Goal: Task Accomplishment & Management: Manage account settings

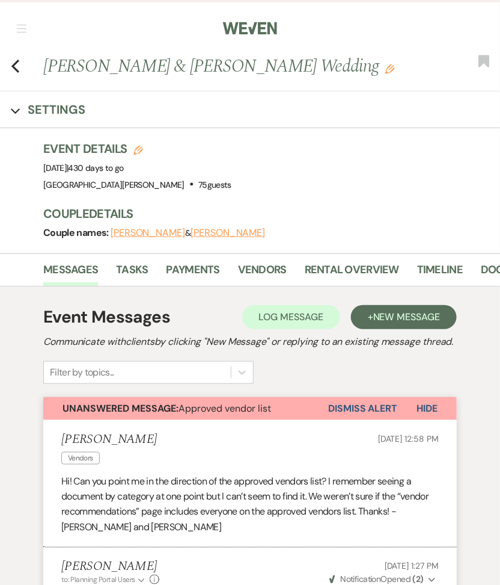
click at [23, 19] on nav "Dashboard Manage Venues Expand [GEOGRAPHIC_DATA][PERSON_NAME] [GEOGRAPHIC_DATA]…" at bounding box center [250, 27] width 500 height 54
click at [23, 40] on nav "Dashboard Manage Venues Expand [GEOGRAPHIC_DATA][PERSON_NAME] [GEOGRAPHIC_DATA]…" at bounding box center [250, 27] width 500 height 54
click at [23, 32] on nav "Dashboard Manage Venues Expand [GEOGRAPHIC_DATA][PERSON_NAME] [GEOGRAPHIC_DATA]…" at bounding box center [250, 27] width 500 height 54
click at [23, 28] on span "button" at bounding box center [22, 28] width 10 height 1
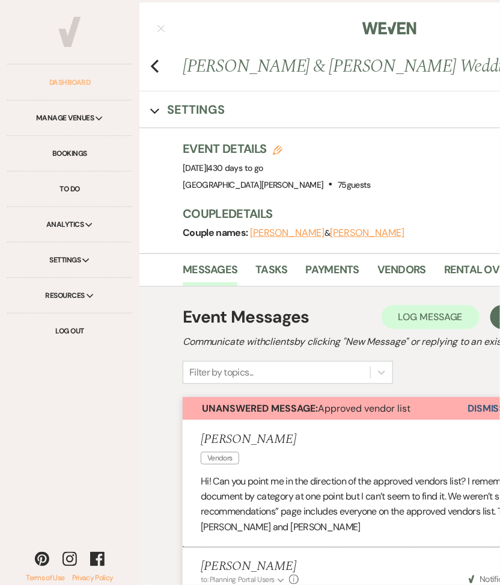
click at [68, 81] on link "Dashboard" at bounding box center [69, 82] width 125 height 35
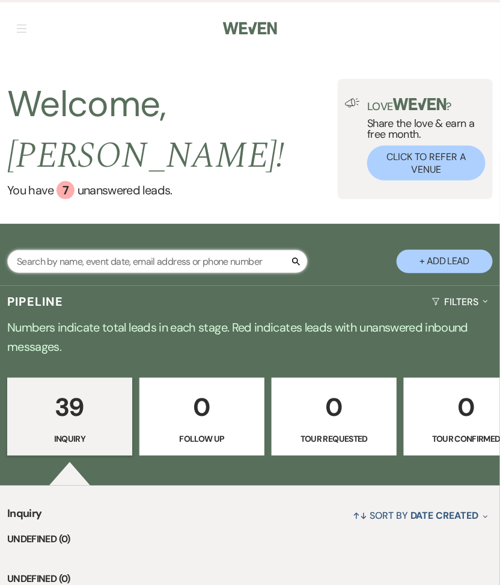
click at [115, 250] on input "text" at bounding box center [157, 261] width 301 height 23
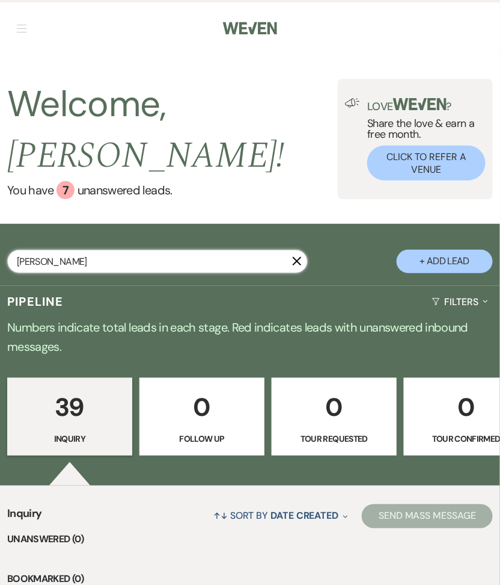
type input "[PERSON_NAME]"
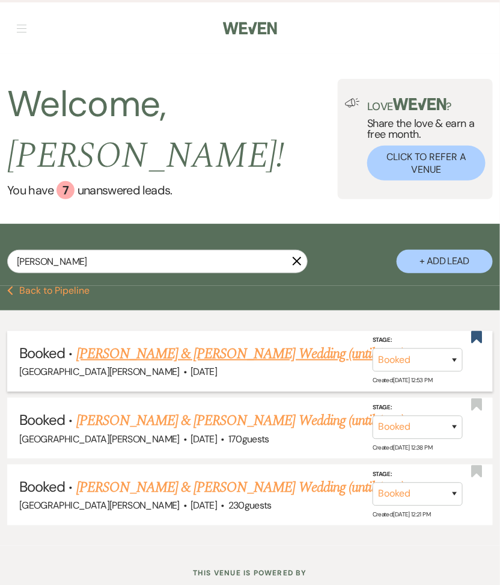
click at [90, 343] on link "[PERSON_NAME] & [PERSON_NAME] Wedding (until 1am)" at bounding box center [240, 354] width 328 height 22
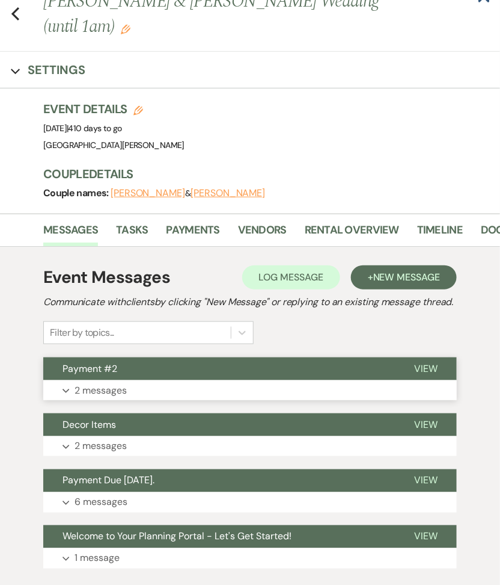
scroll to position [142, 0]
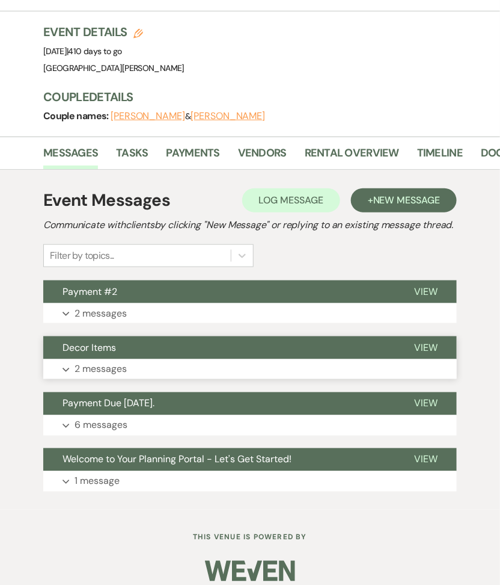
click at [114, 361] on p "2 messages" at bounding box center [101, 369] width 52 height 16
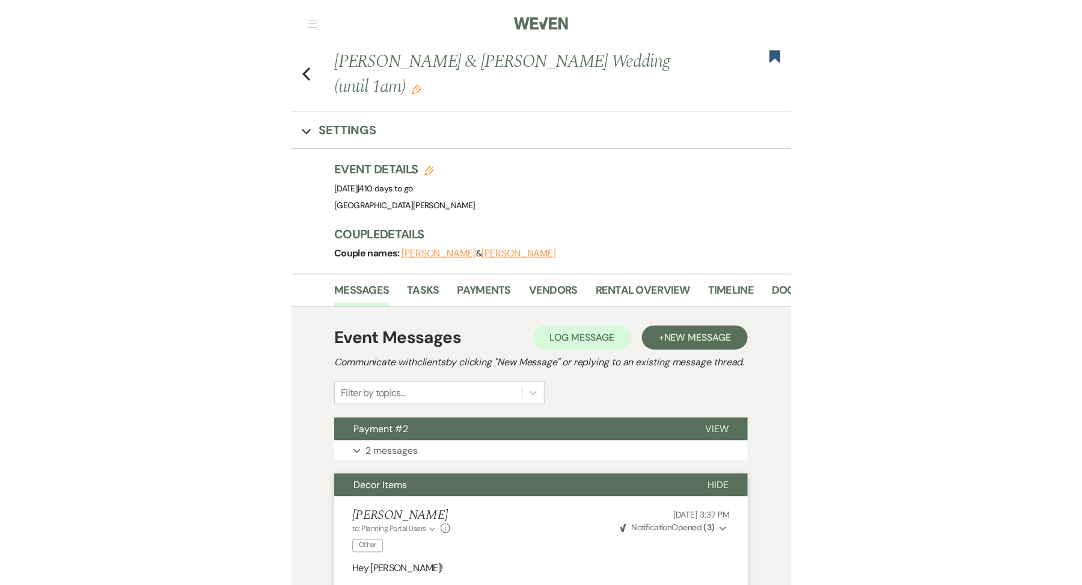
scroll to position [0, 0]
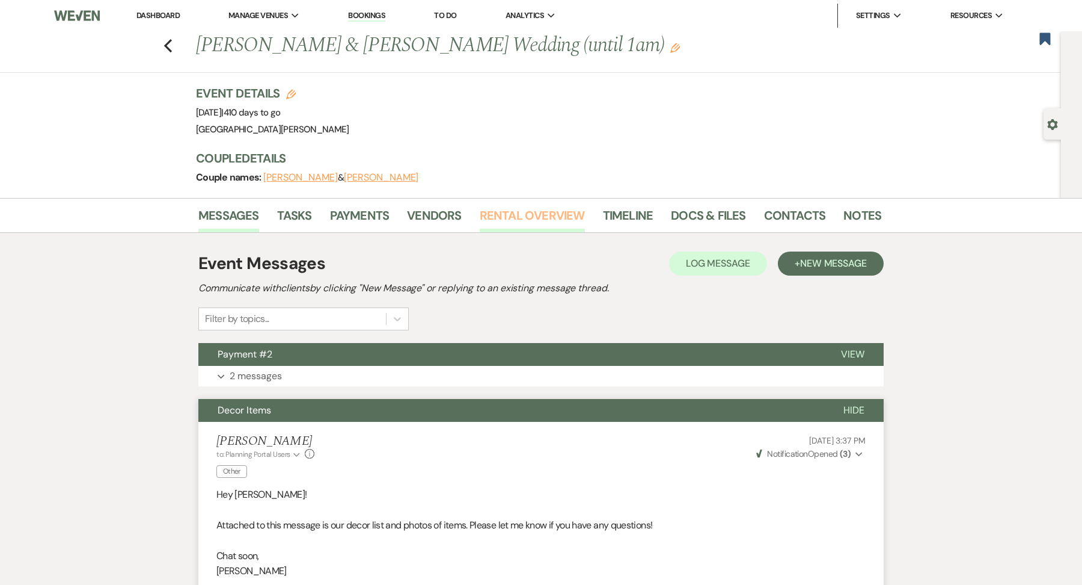
click at [500, 206] on link "Rental Overview" at bounding box center [532, 219] width 105 height 26
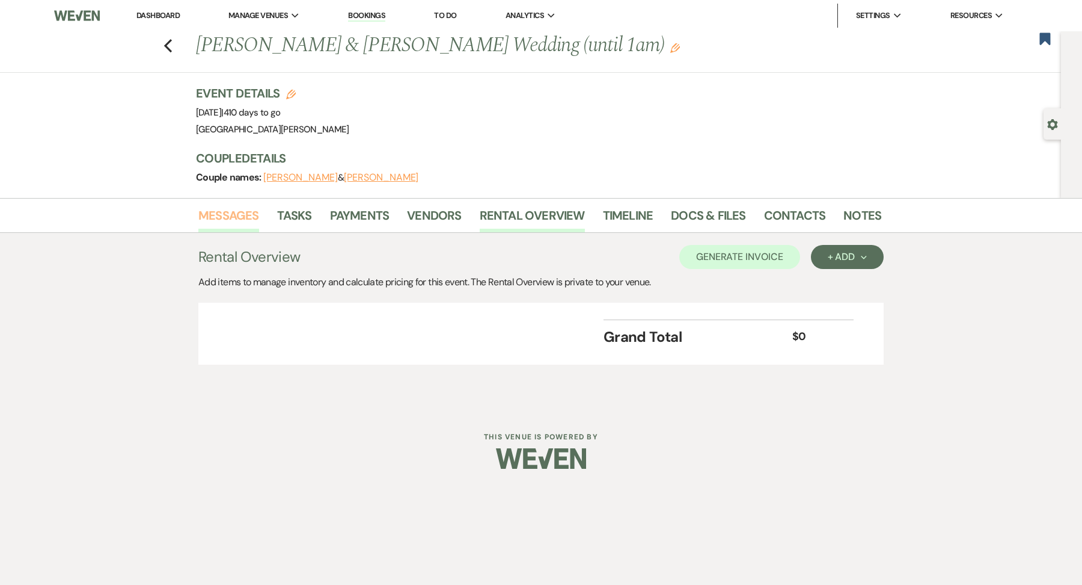
click at [242, 206] on link "Messages" at bounding box center [228, 219] width 61 height 26
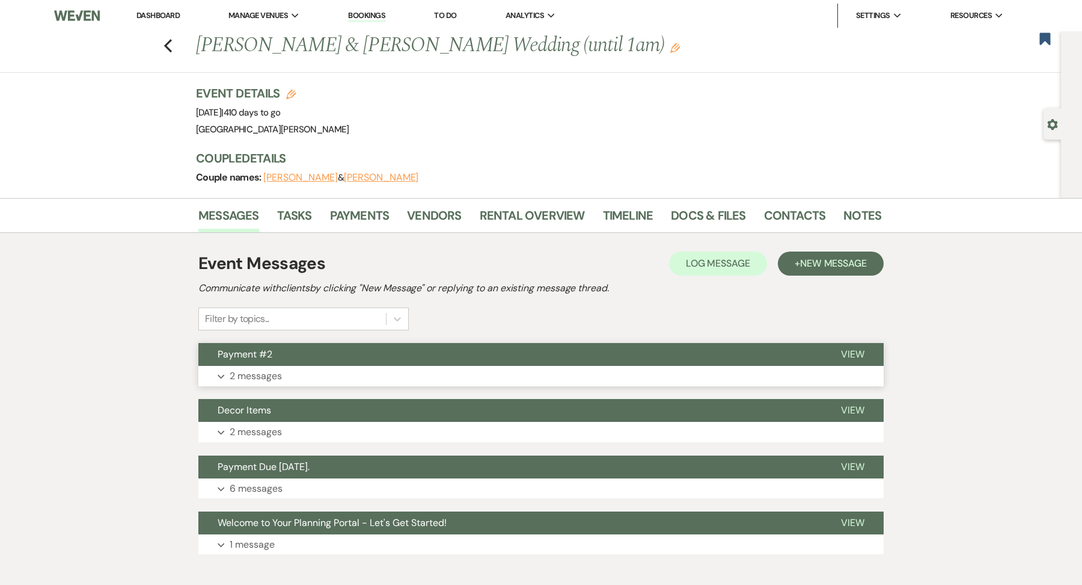
click at [387, 371] on button "Expand 2 messages" at bounding box center [541, 376] width 686 height 20
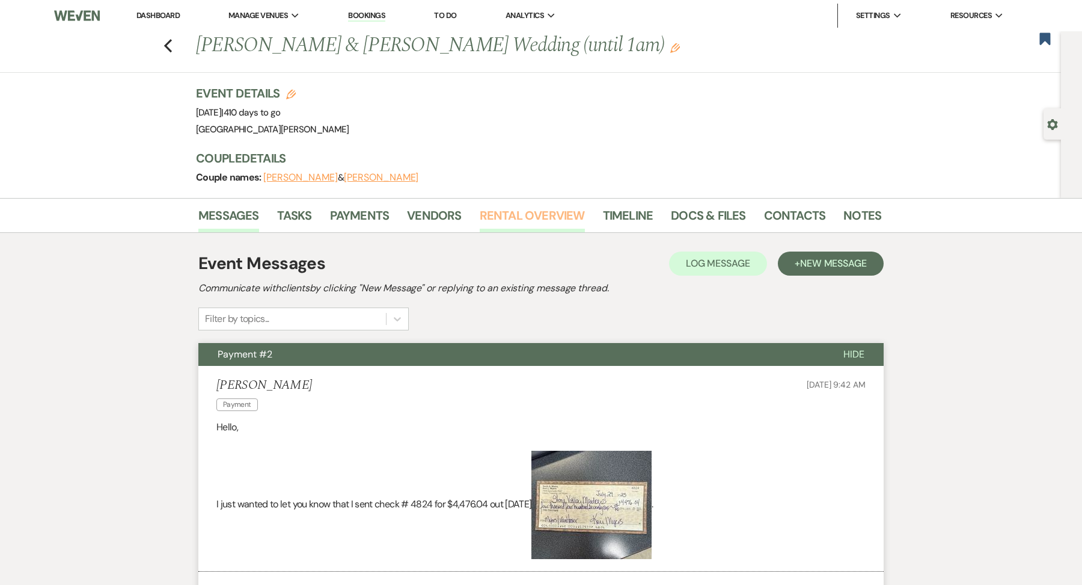
click at [500, 218] on link "Rental Overview" at bounding box center [532, 219] width 105 height 26
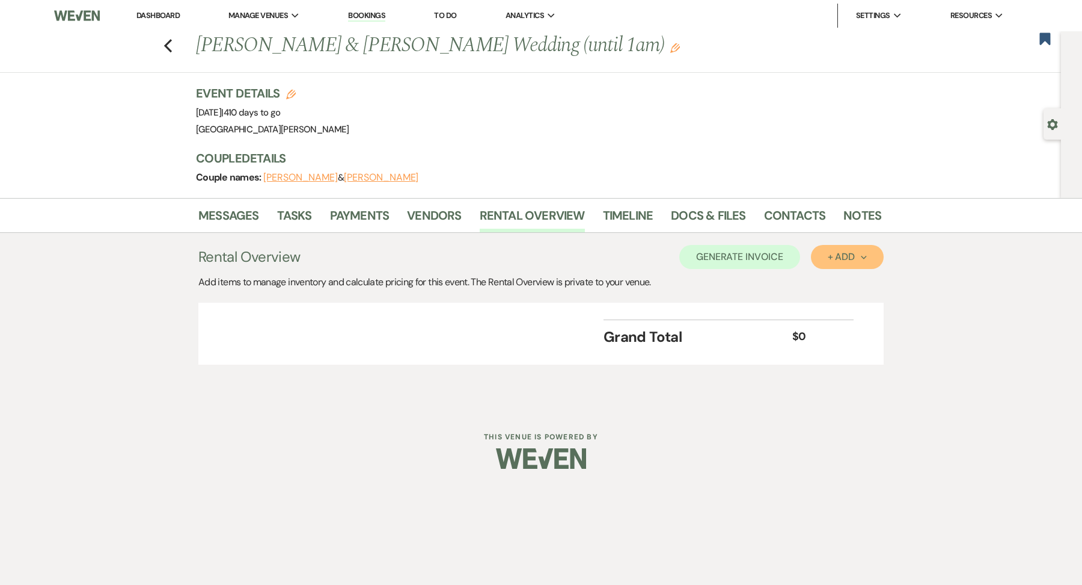
click at [500, 257] on icon "Next" at bounding box center [864, 257] width 6 height 6
click at [500, 301] on button "Category" at bounding box center [842, 302] width 63 height 19
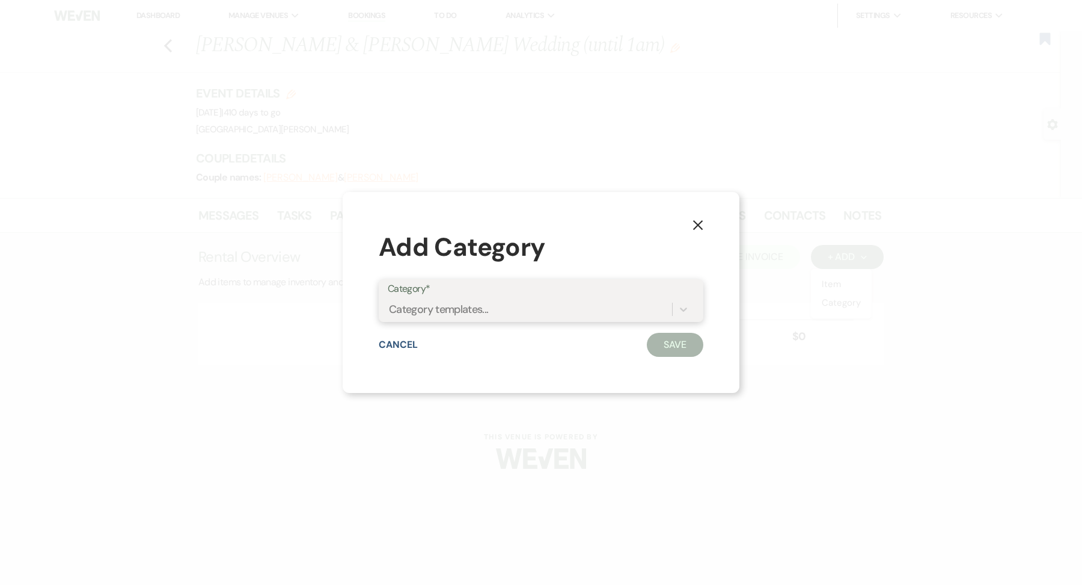
click at [500, 298] on div "Category templates..." at bounding box center [541, 309] width 307 height 23
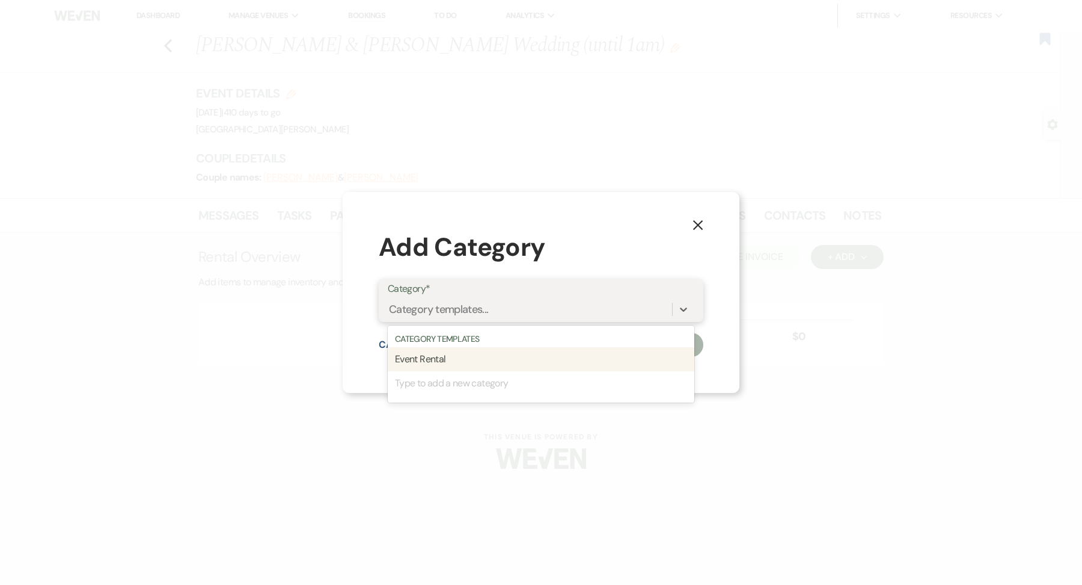
click at [500, 357] on div "Event Rental" at bounding box center [541, 359] width 307 height 24
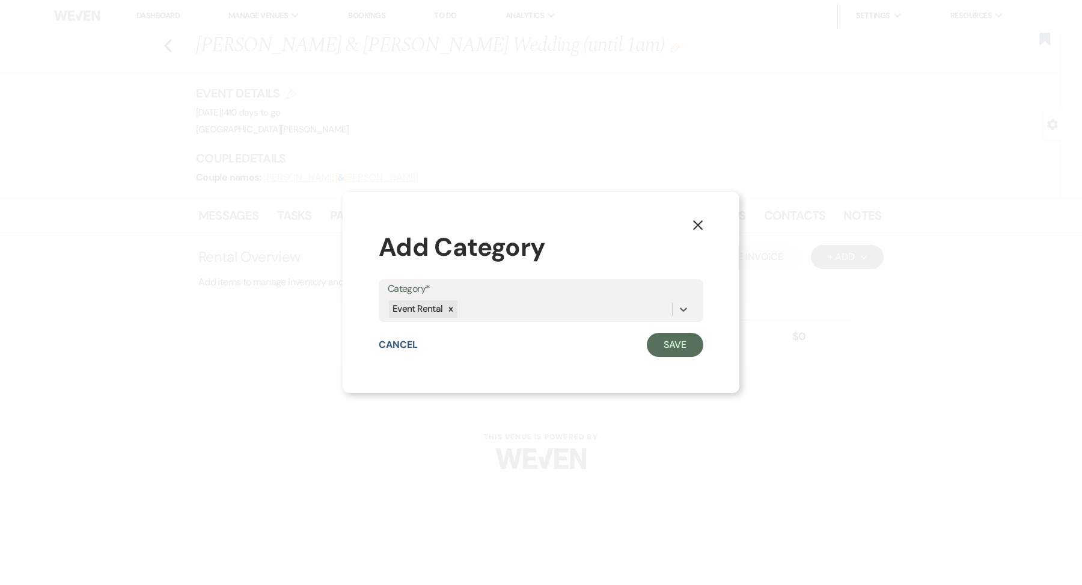
click at [500, 363] on div "X Add Category Category* option Event Rental, selected. 0 results available. Se…" at bounding box center [541, 292] width 397 height 201
click at [500, 350] on button "Save" at bounding box center [675, 345] width 57 height 24
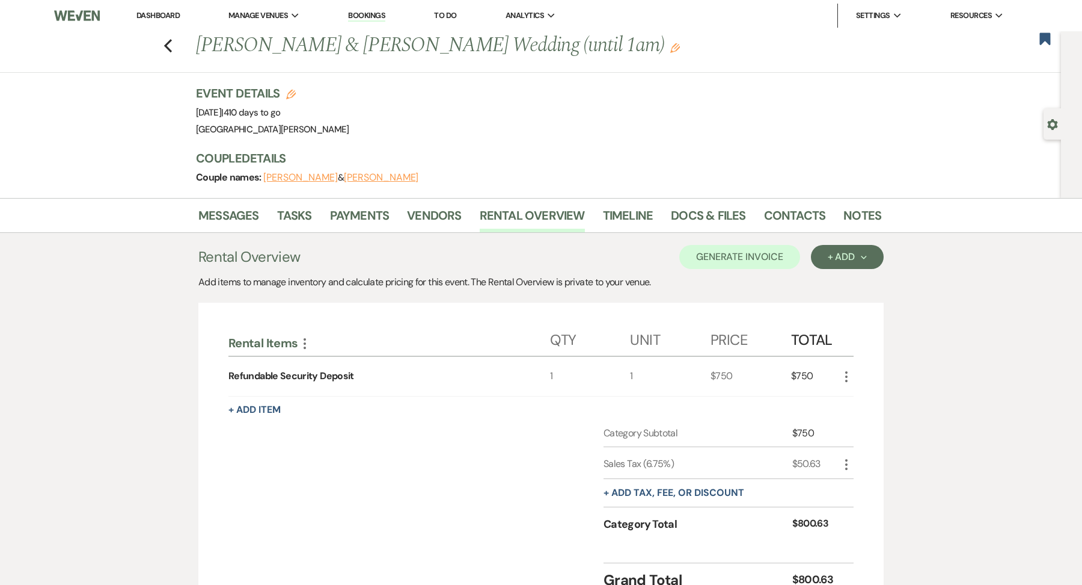
click at [500, 373] on icon "More" at bounding box center [847, 376] width 14 height 14
click at [500, 411] on button "X Delete" at bounding box center [872, 418] width 65 height 19
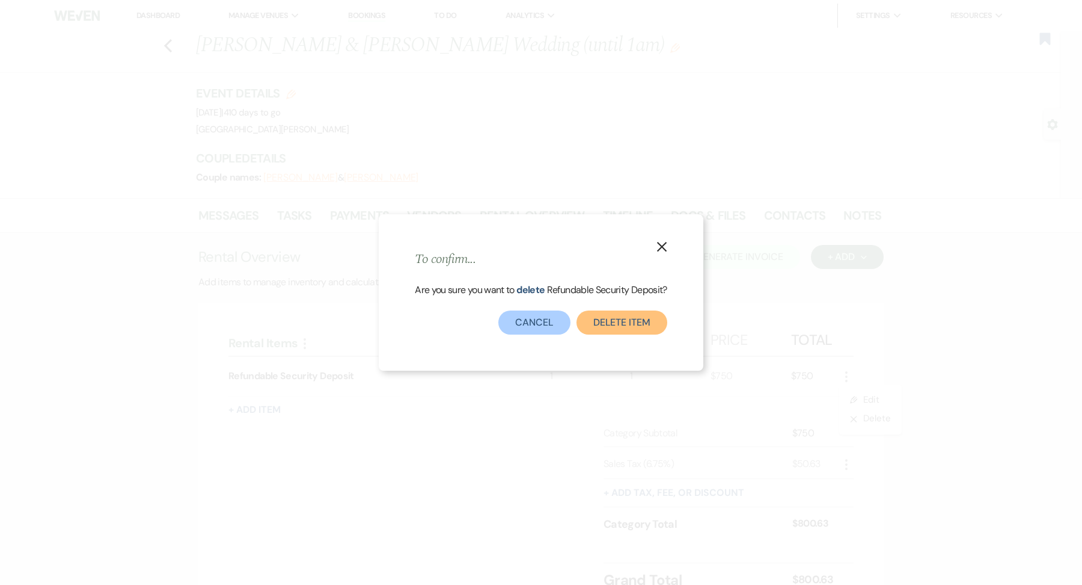
click at [500, 325] on button "Delete Item" at bounding box center [622, 322] width 91 height 24
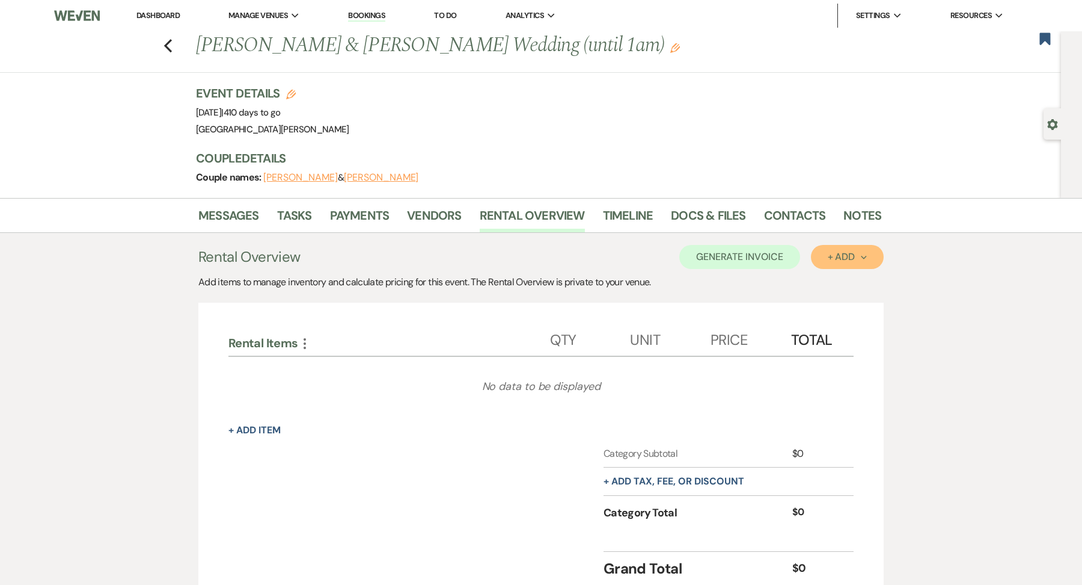
click at [500, 261] on button "+ Add Next" at bounding box center [847, 257] width 73 height 24
click at [500, 287] on button "Item" at bounding box center [841, 284] width 61 height 19
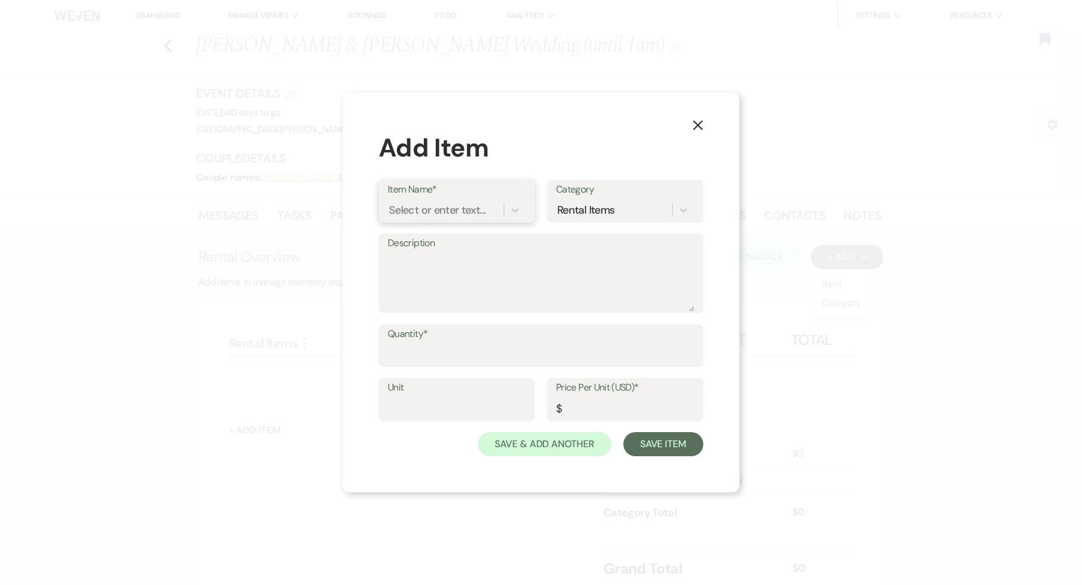
click at [493, 211] on div "Select or enter text..." at bounding box center [446, 209] width 116 height 21
type input "gre"
click at [471, 237] on div "Greenery Wall" at bounding box center [457, 241] width 138 height 24
type textarea "Faux greenery wall to add an elegant backdrop to your event"
type input "1"
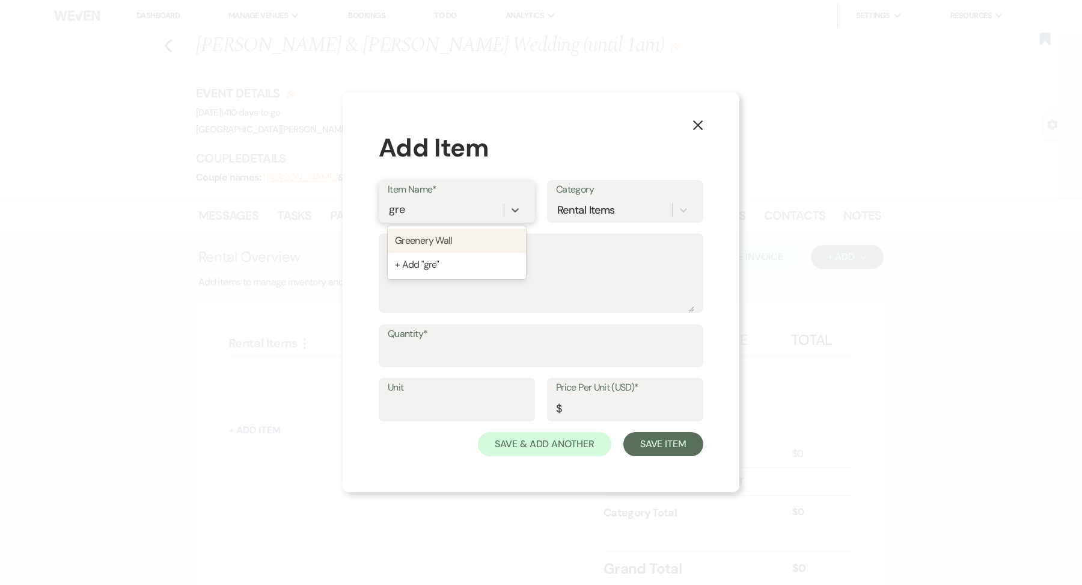
type input "250"
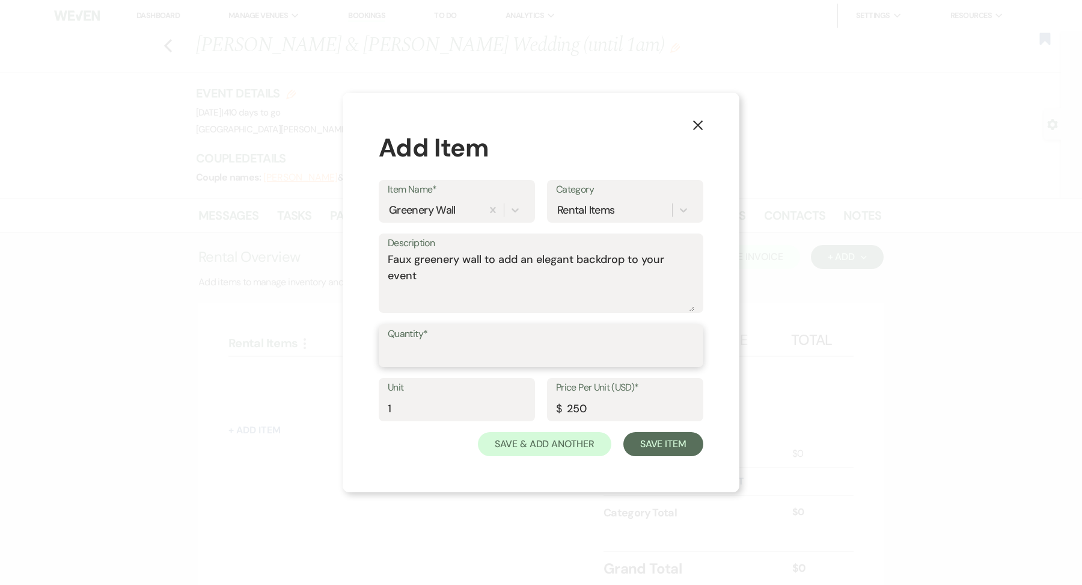
click at [411, 354] on input "Quantity*" at bounding box center [541, 353] width 307 height 23
type input "1"
click at [500, 449] on button "Save & Add Another" at bounding box center [545, 444] width 134 height 24
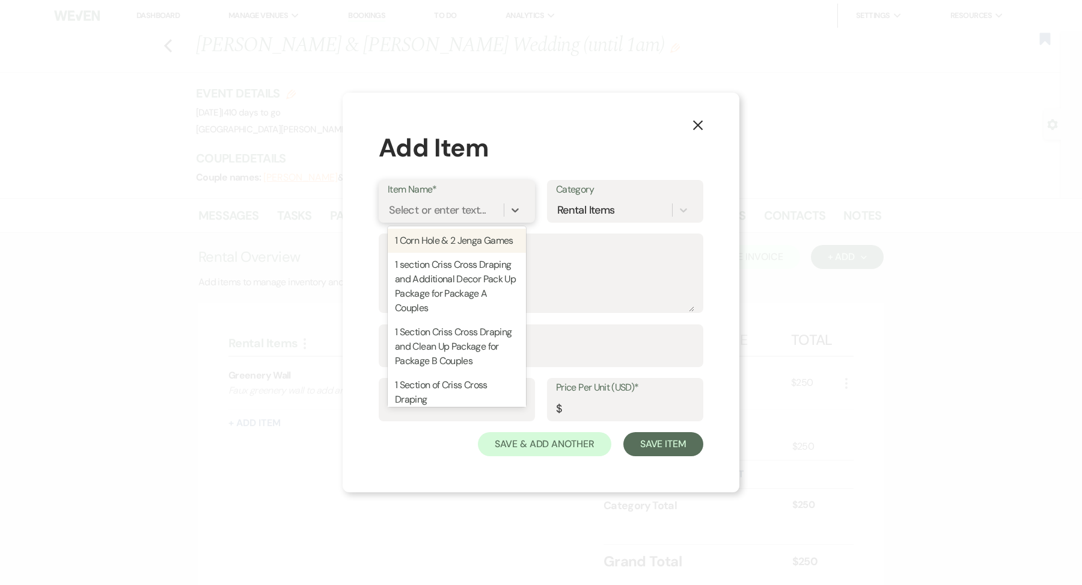
click at [434, 206] on div "Select or enter text..." at bounding box center [437, 209] width 97 height 16
type input "corn"
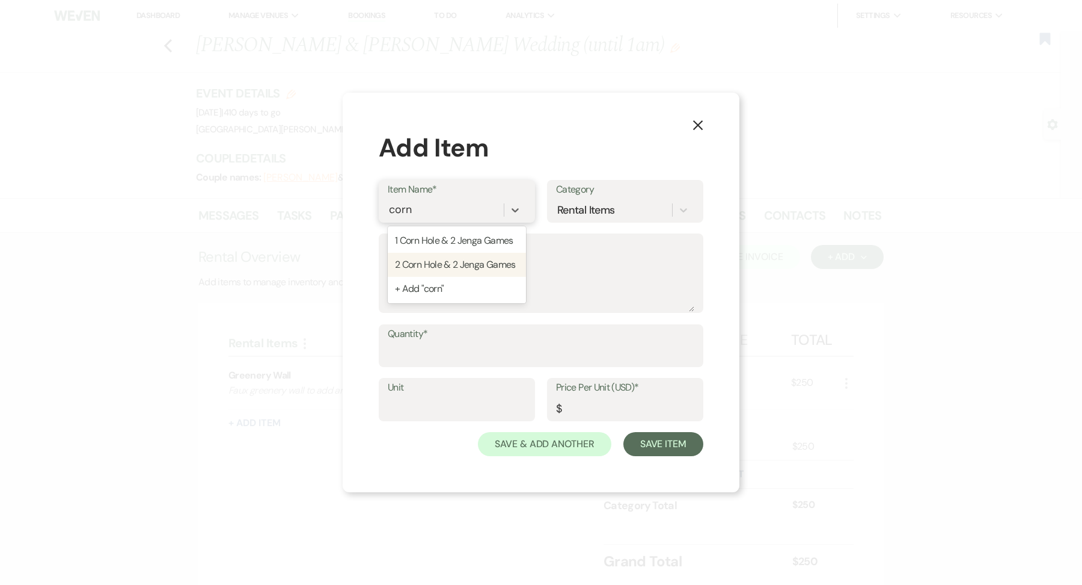
click at [441, 260] on div "2 Corn Hole & 2 Jenga Games" at bounding box center [457, 265] width 138 height 24
type input "1"
type input "125"
click at [434, 345] on input "Quantity*" at bounding box center [541, 353] width 307 height 23
type input "1"
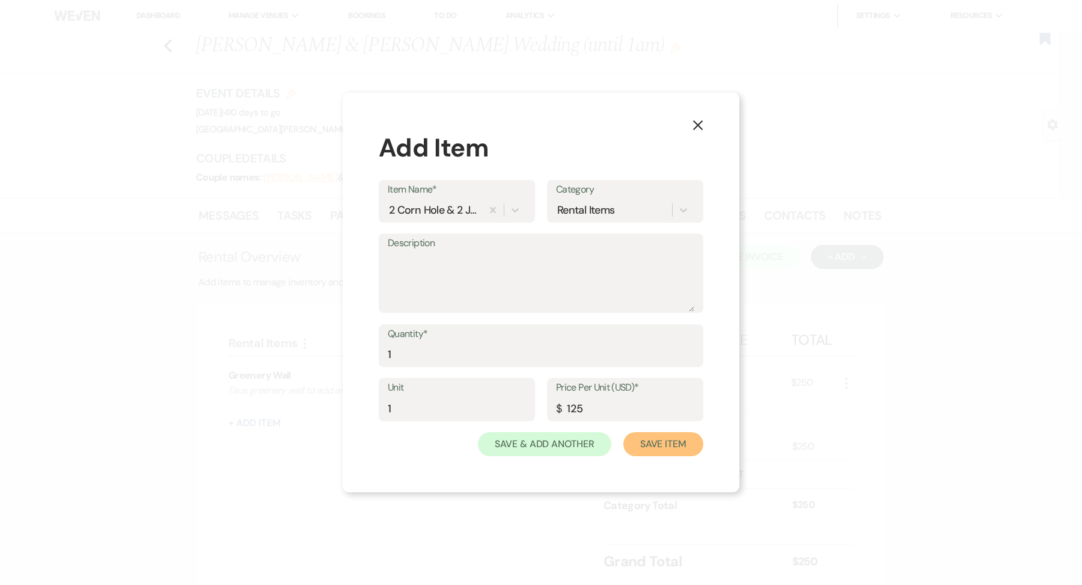
click at [500, 443] on button "Save Item" at bounding box center [664, 444] width 80 height 24
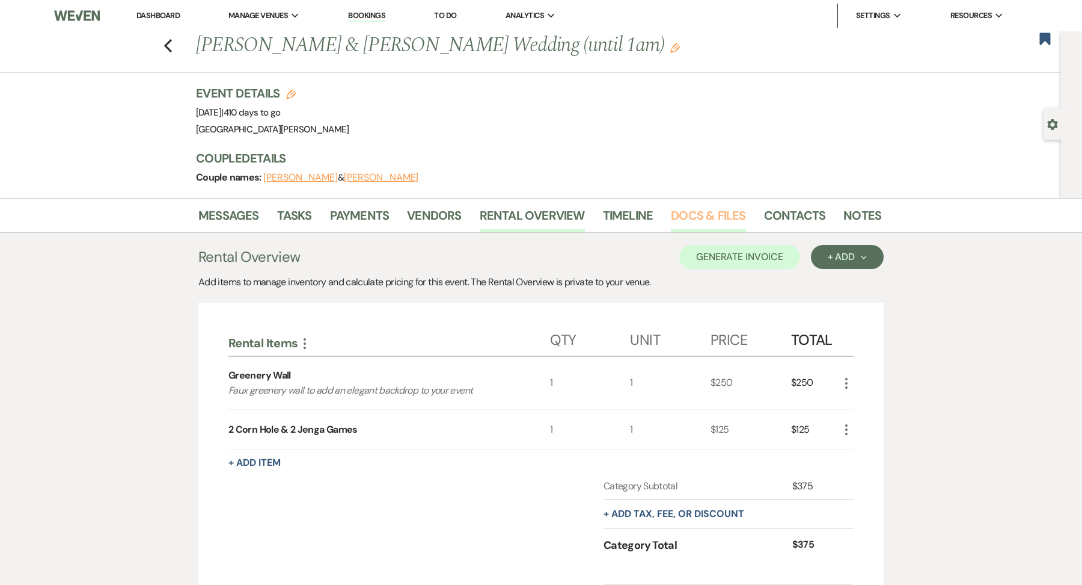
click at [500, 223] on link "Docs & Files" at bounding box center [708, 219] width 75 height 26
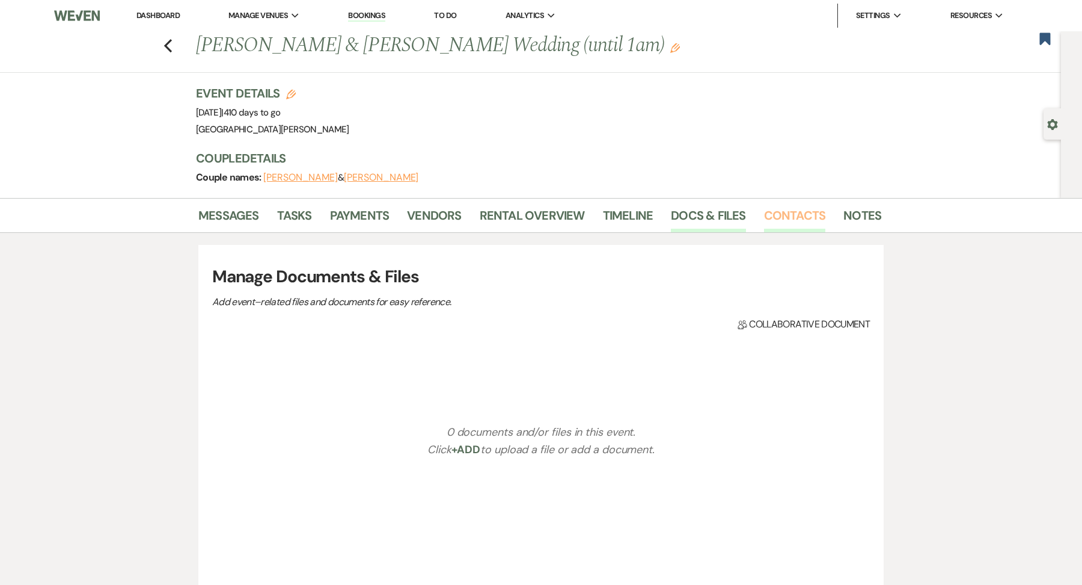
click at [500, 215] on link "Contacts" at bounding box center [795, 219] width 62 height 26
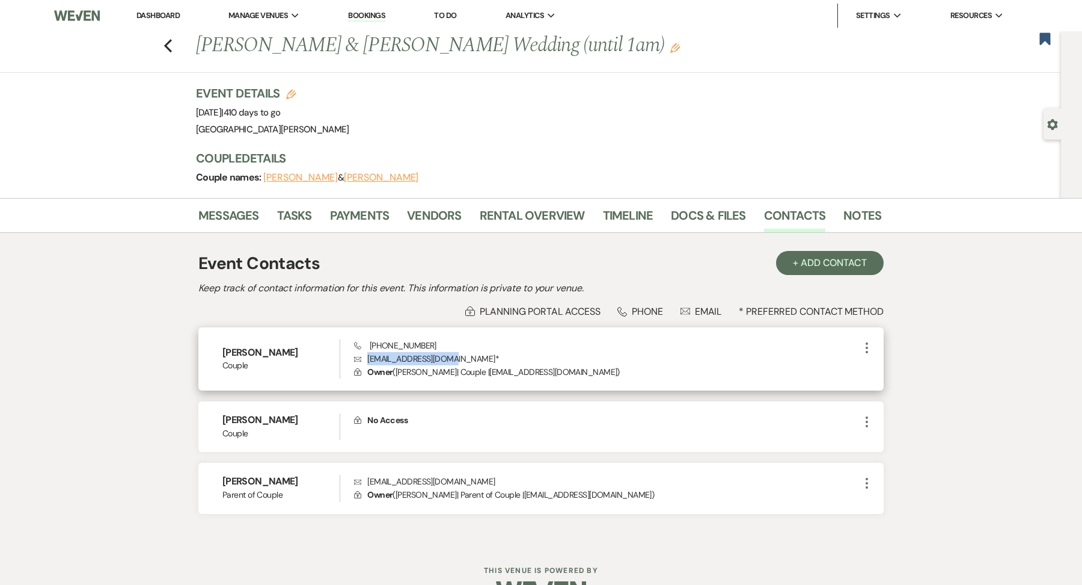
drag, startPoint x: 455, startPoint y: 357, endPoint x: 369, endPoint y: 362, distance: 86.1
click at [369, 362] on p "Envelope [EMAIL_ADDRESS][DOMAIN_NAME] *" at bounding box center [607, 358] width 506 height 13
copy p "[EMAIL_ADDRESS][DOMAIN_NAME]"
